Goal: Transaction & Acquisition: Purchase product/service

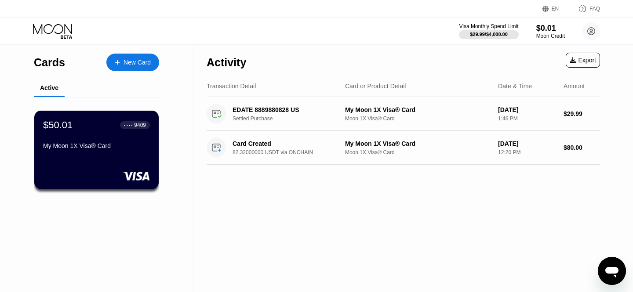
click at [130, 63] on div "New Card" at bounding box center [137, 62] width 27 height 7
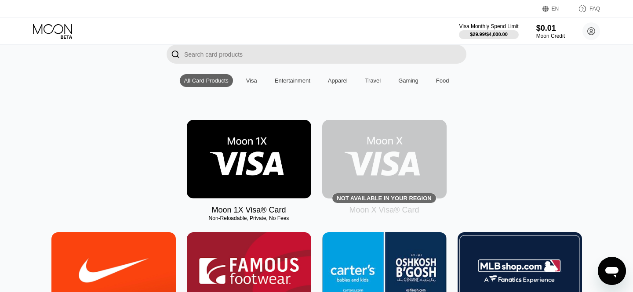
scroll to position [66, 0]
click at [287, 153] on img at bounding box center [249, 159] width 124 height 79
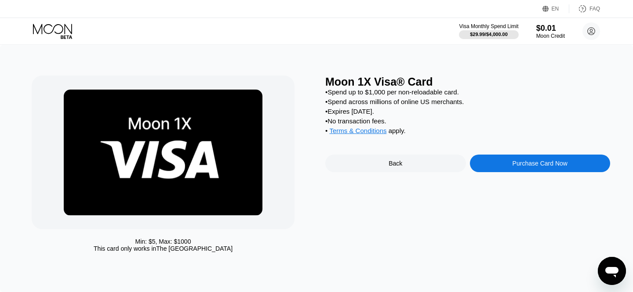
click at [535, 161] on div "Purchase Card Now" at bounding box center [540, 163] width 55 height 7
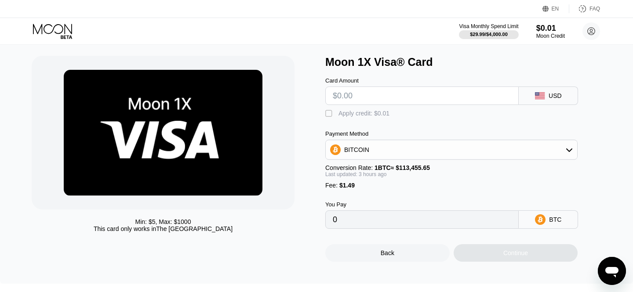
scroll to position [25, 0]
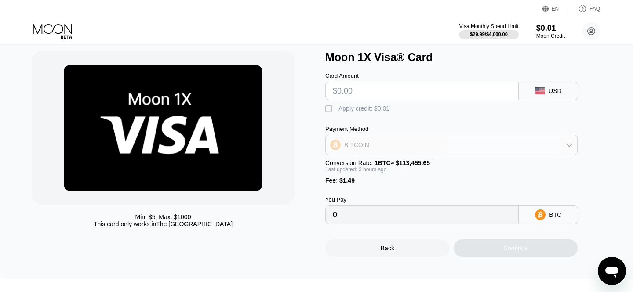
click at [381, 144] on div "BITCOIN" at bounding box center [452, 145] width 252 height 18
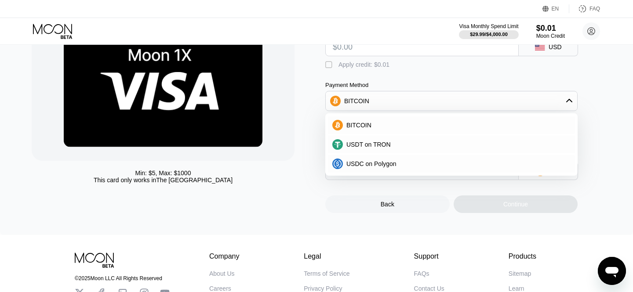
scroll to position [27, 0]
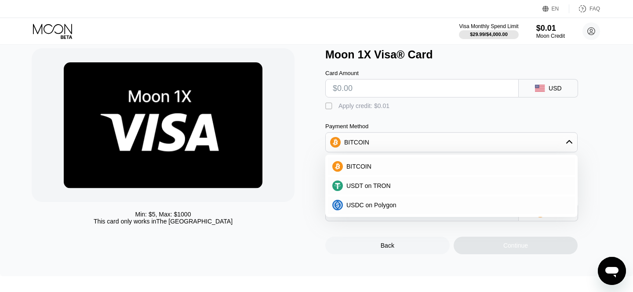
click at [445, 91] on input "text" at bounding box center [422, 89] width 179 height 18
click at [258, 218] on div "Min: $ 5 , Max: $ 1000 This card only works in The United States" at bounding box center [163, 218] width 263 height 14
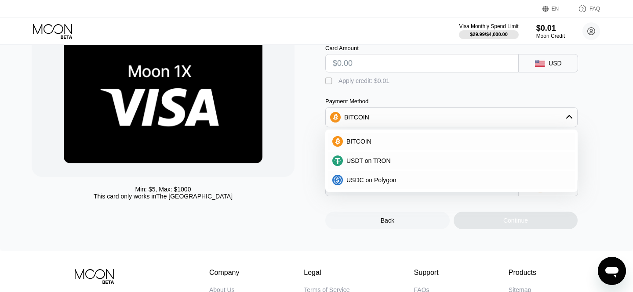
scroll to position [8, 0]
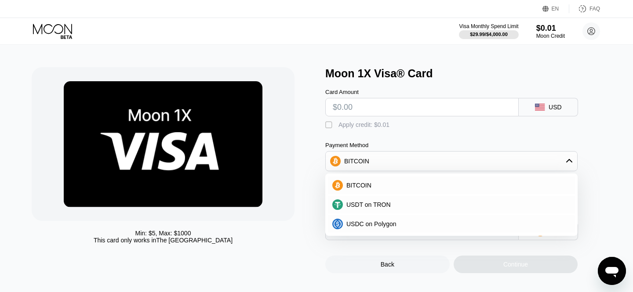
click at [389, 253] on div "Back Continue" at bounding box center [465, 257] width 281 height 33
click at [389, 264] on div "Back" at bounding box center [388, 264] width 14 height 7
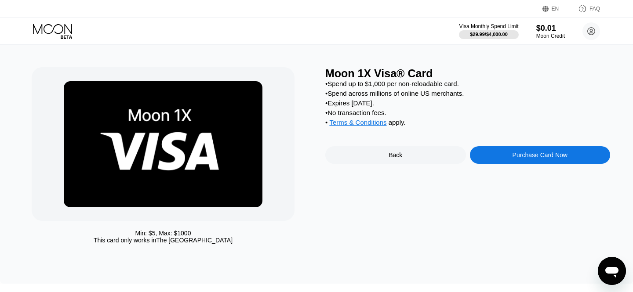
click at [406, 157] on div "Back" at bounding box center [395, 155] width 141 height 18
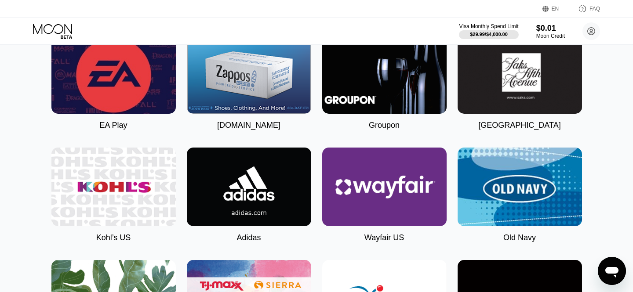
scroll to position [2084, 0]
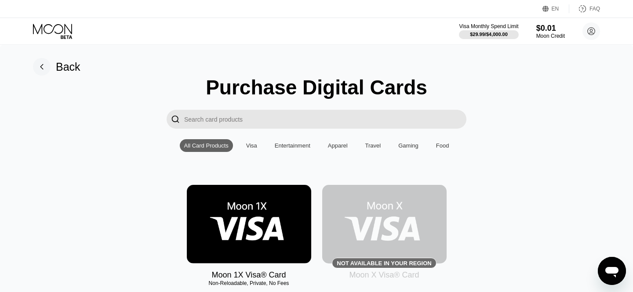
click at [365, 229] on img at bounding box center [384, 224] width 124 height 79
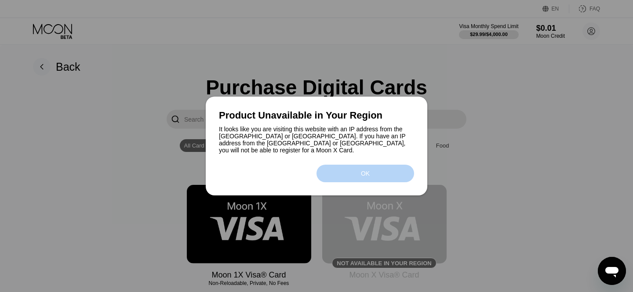
click at [368, 176] on div "OK" at bounding box center [366, 174] width 98 height 18
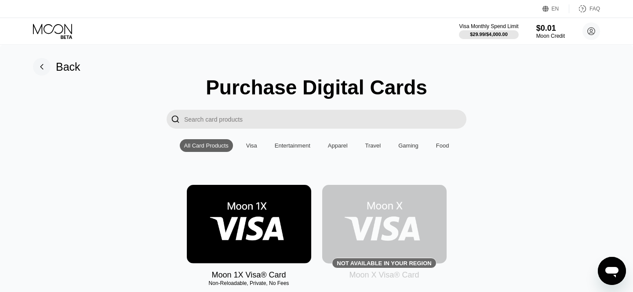
click at [58, 63] on div "Back" at bounding box center [68, 67] width 25 height 13
